Goal: Task Accomplishment & Management: Manage account settings

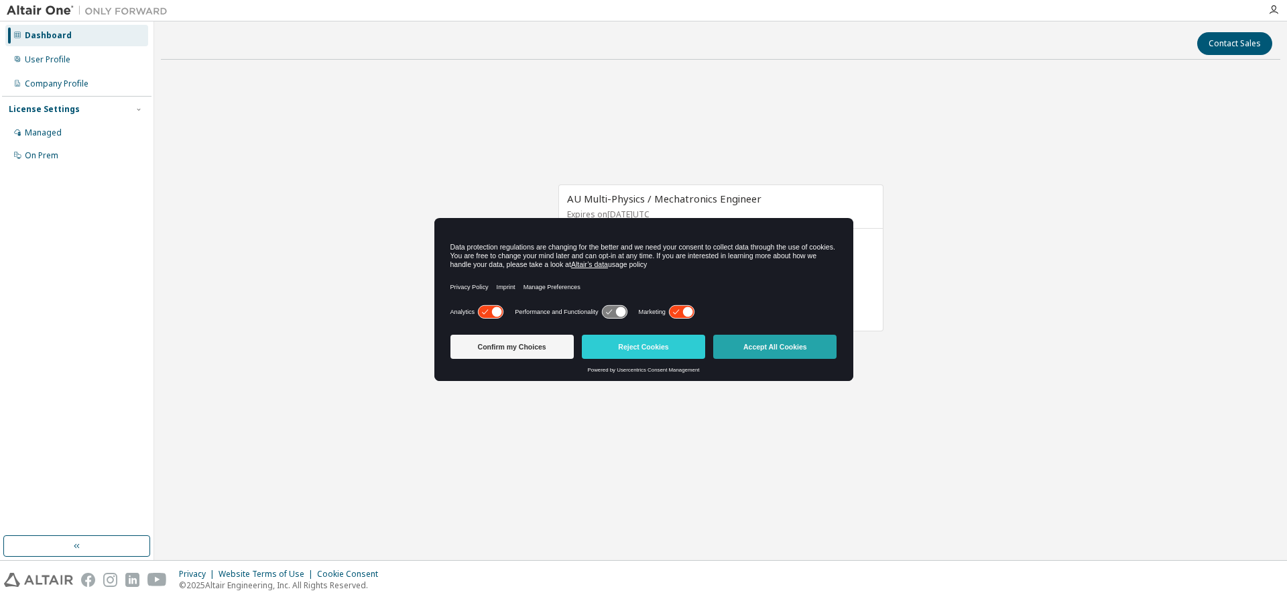
click at [768, 343] on button "Accept All Cookies" at bounding box center [774, 347] width 123 height 24
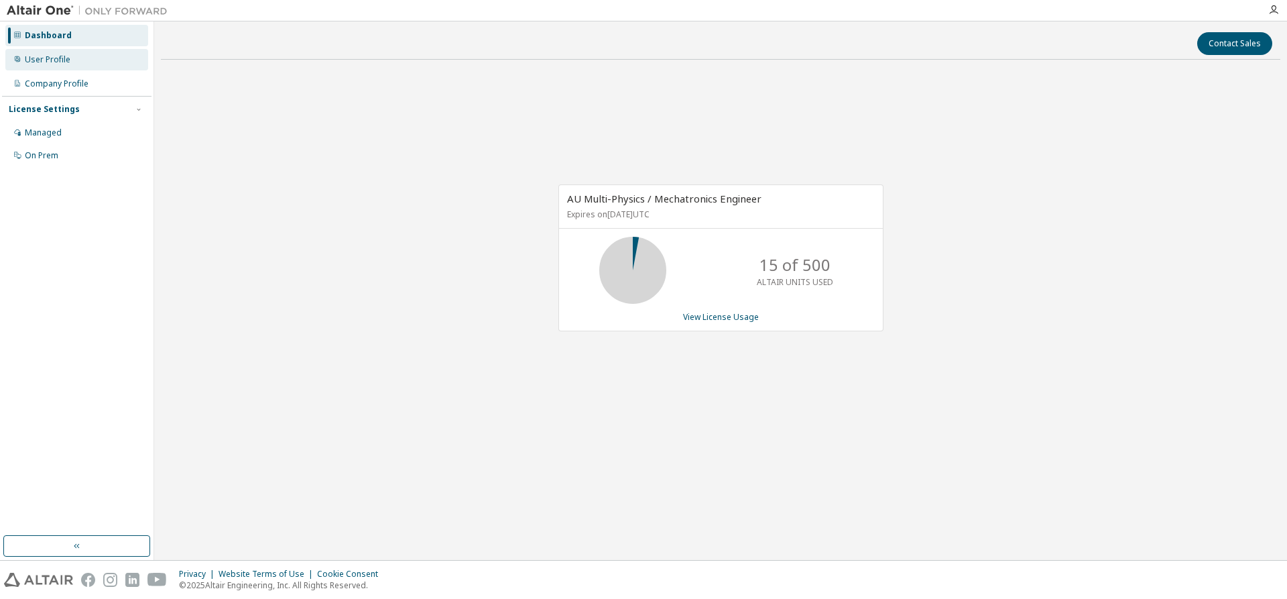
click at [54, 56] on div "User Profile" at bounding box center [48, 59] width 46 height 11
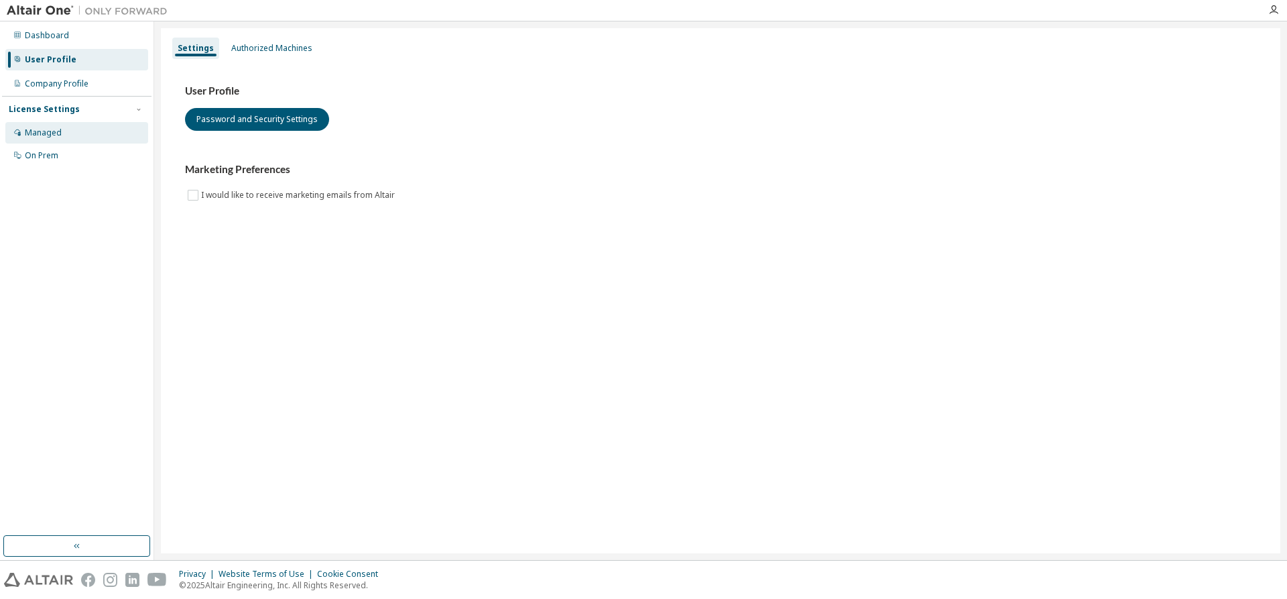
click at [50, 128] on div "Managed" at bounding box center [43, 132] width 37 height 11
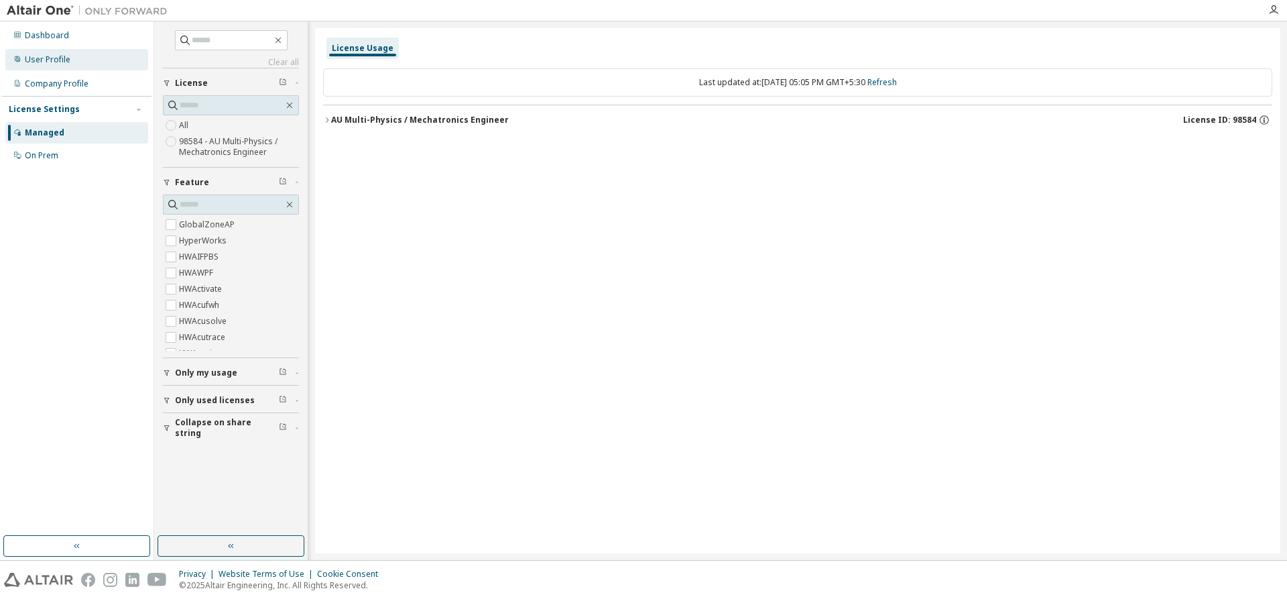
click at [38, 58] on div "User Profile" at bounding box center [48, 59] width 46 height 11
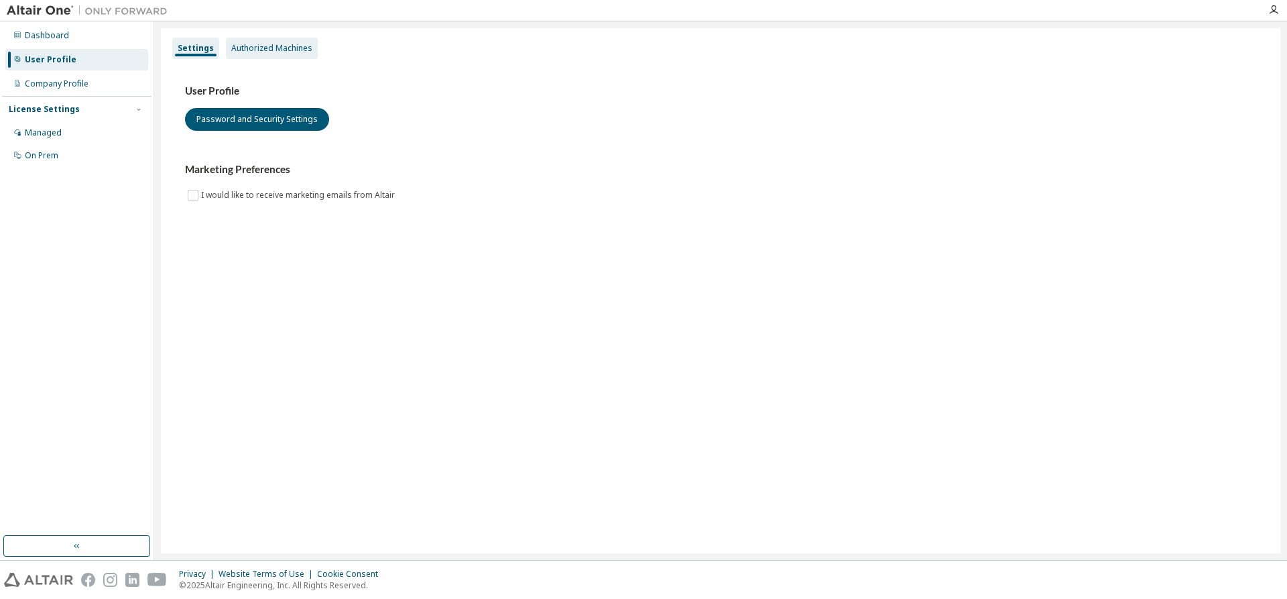
click at [269, 43] on div "Authorized Machines" at bounding box center [271, 48] width 81 height 11
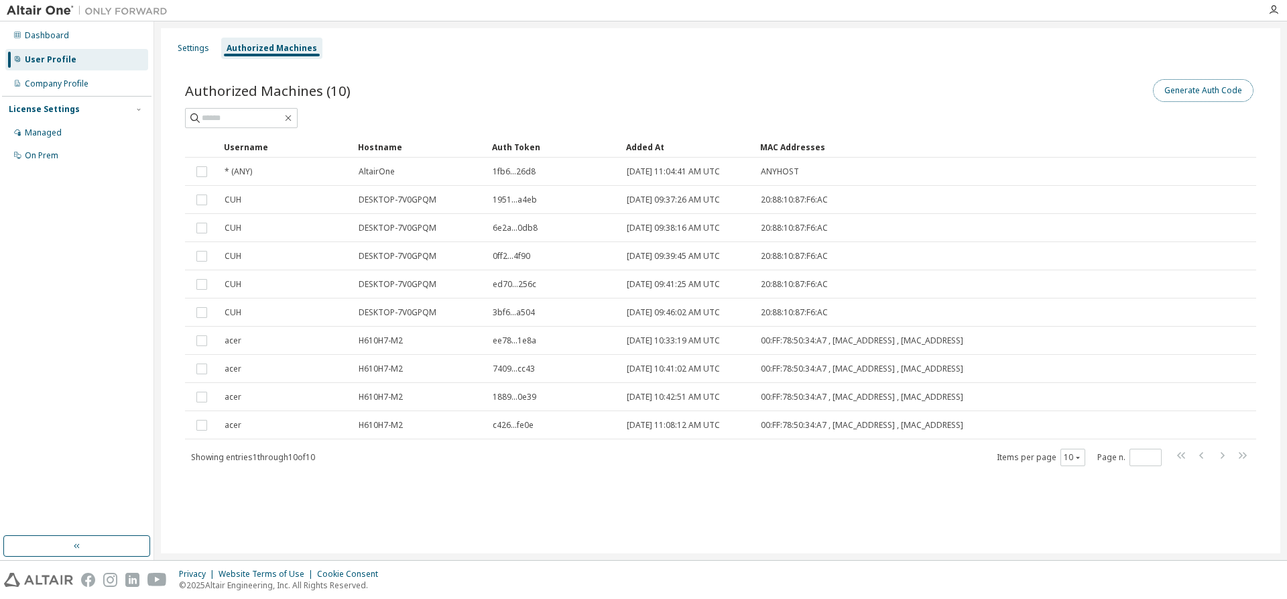
click at [1187, 97] on button "Generate Auth Code" at bounding box center [1203, 90] width 101 height 23
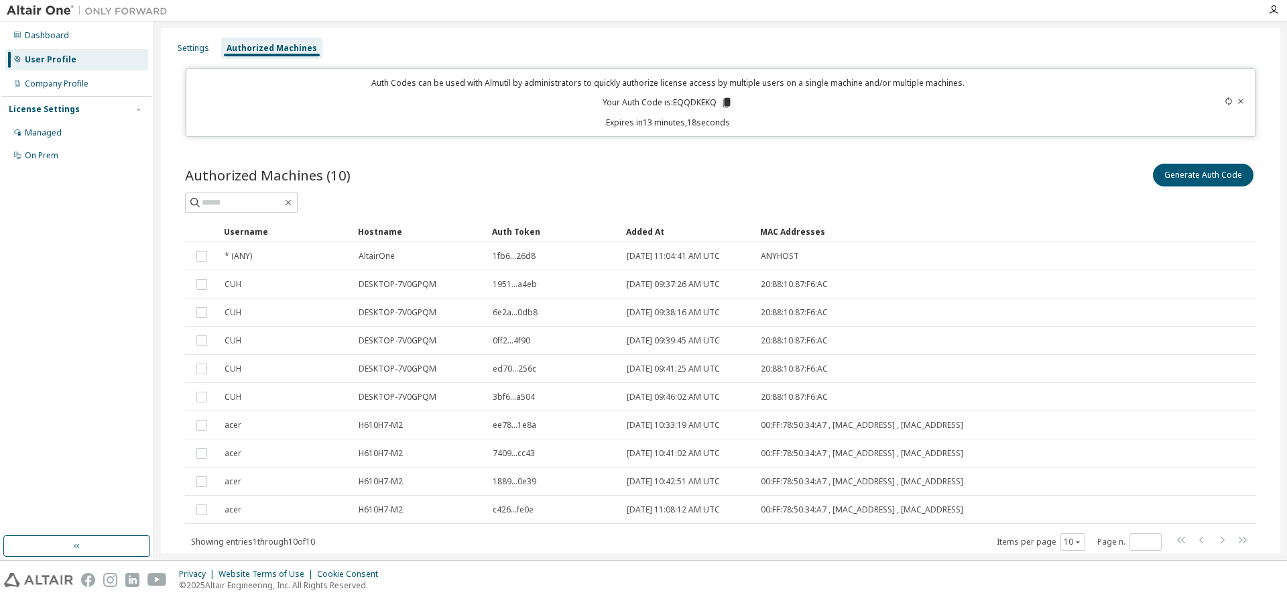
click at [723, 105] on icon at bounding box center [726, 102] width 7 height 9
